Goal: Transaction & Acquisition: Purchase product/service

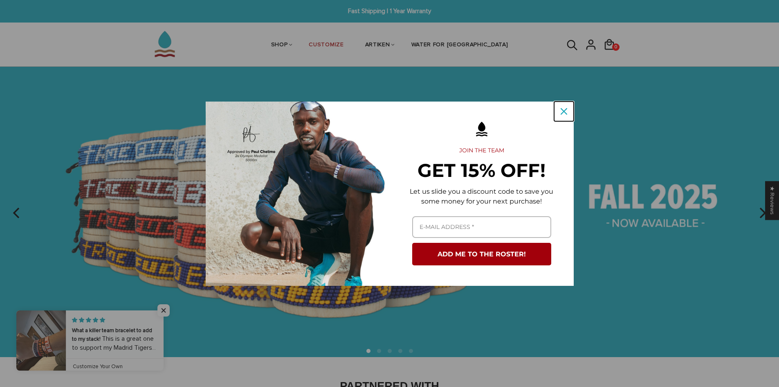
click at [565, 112] on icon "close icon" at bounding box center [564, 111] width 7 height 7
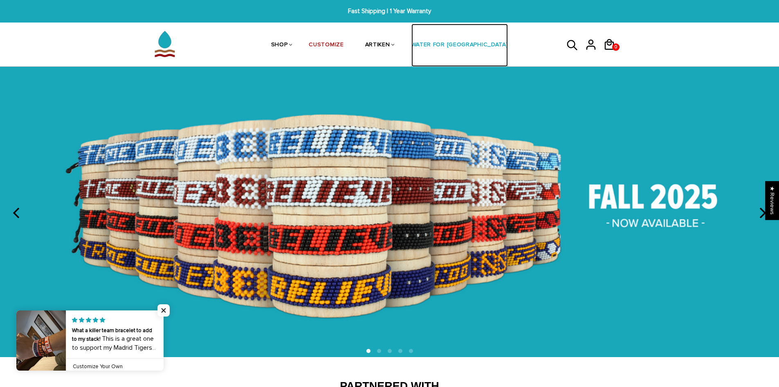
click at [468, 44] on link "WATER FOR [GEOGRAPHIC_DATA]" at bounding box center [460, 45] width 97 height 43
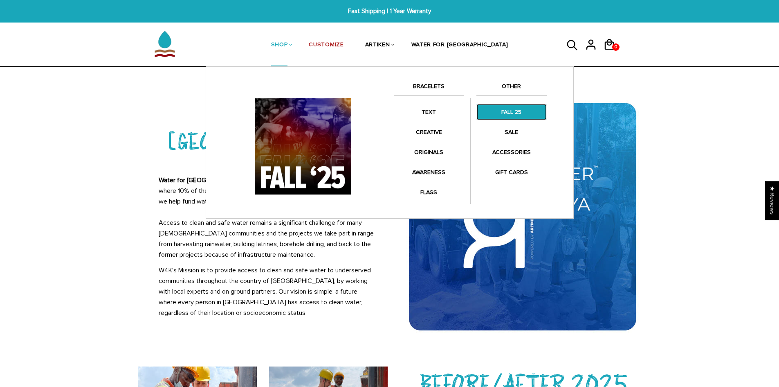
click at [509, 108] on link "FALL 25" at bounding box center [512, 112] width 70 height 16
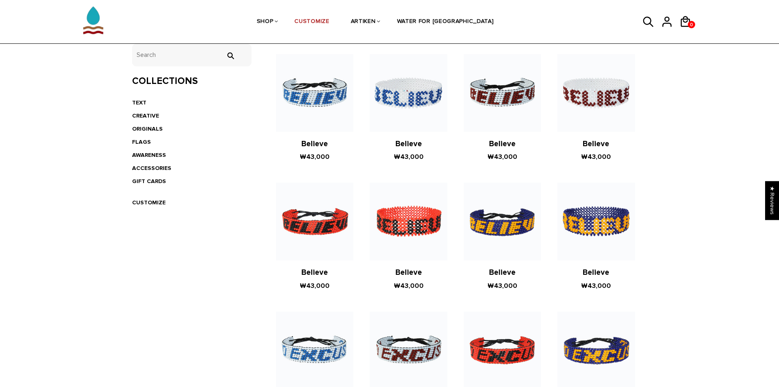
scroll to position [164, 0]
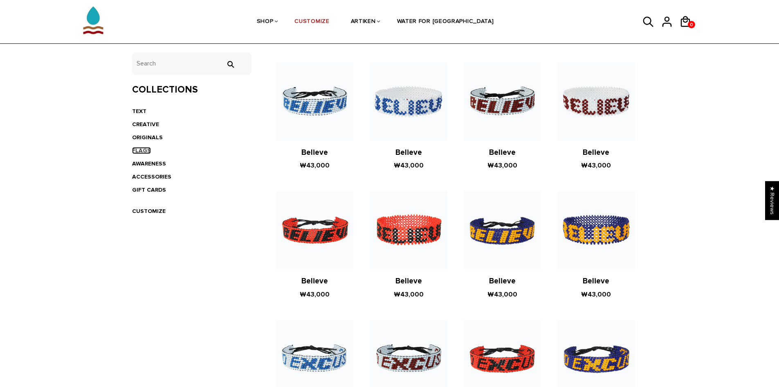
click at [146, 149] on link "FLAGS" at bounding box center [141, 150] width 19 height 7
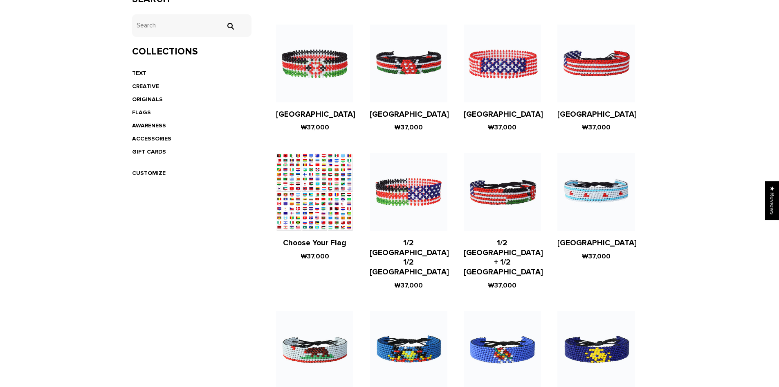
scroll to position [205, 0]
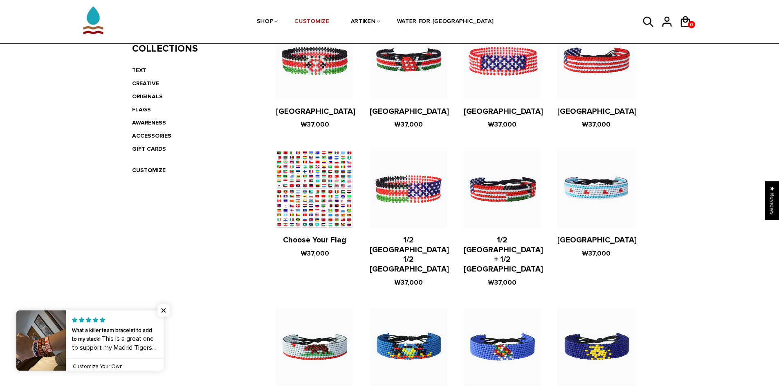
click at [300, 225] on figure at bounding box center [314, 188] width 77 height 77
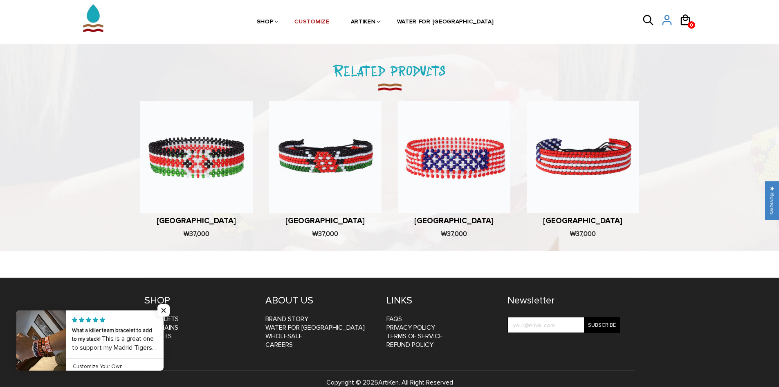
scroll to position [419, 0]
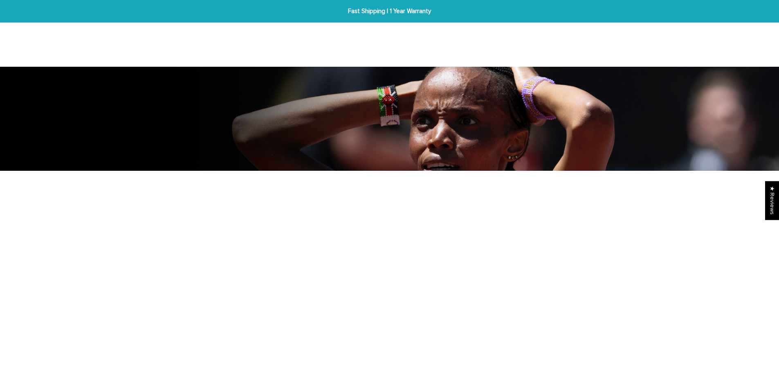
scroll to position [205, 0]
